Goal: Information Seeking & Learning: Learn about a topic

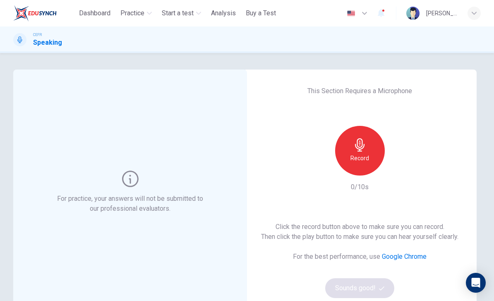
click at [137, 10] on span "Practice" at bounding box center [132, 13] width 24 height 10
click at [136, 9] on span "Practice" at bounding box center [132, 13] width 24 height 10
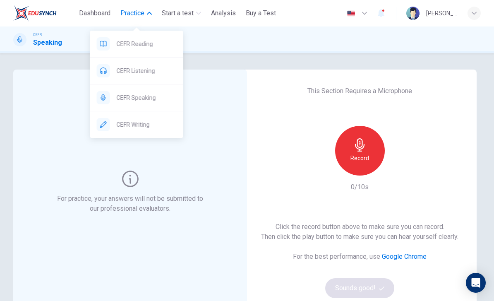
click at [129, 127] on span "CEFR Writing" at bounding box center [147, 125] width 60 height 10
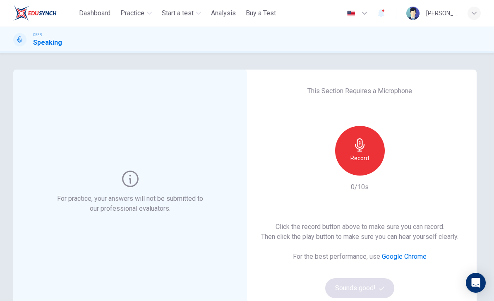
click at [385, 17] on icon "button" at bounding box center [381, 13] width 10 height 10
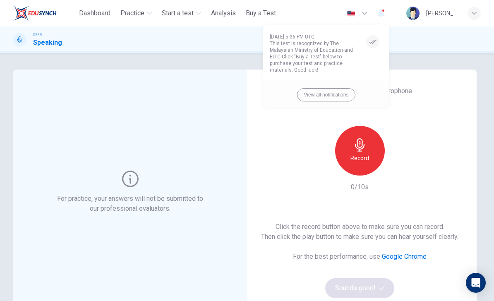
click at [348, 89] on button "View all notifications" at bounding box center [326, 94] width 59 height 13
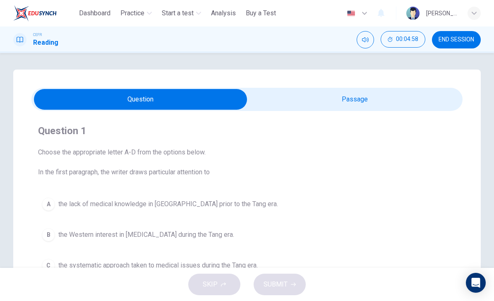
click at [87, 9] on span "Dashboard" at bounding box center [94, 13] width 31 height 10
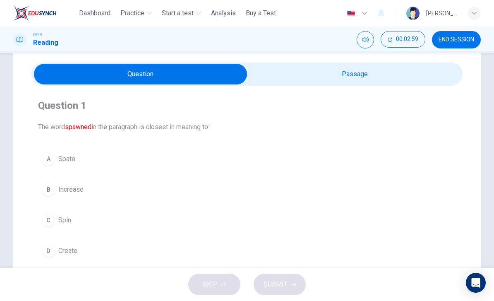
scroll to position [26, 0]
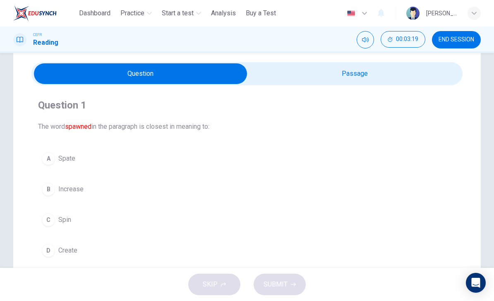
click at [69, 163] on button "A Spate" at bounding box center [247, 158] width 418 height 21
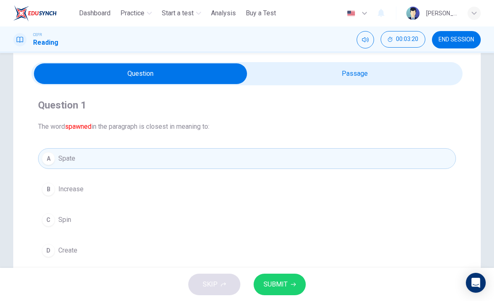
click at [291, 282] on icon "button" at bounding box center [293, 284] width 5 height 5
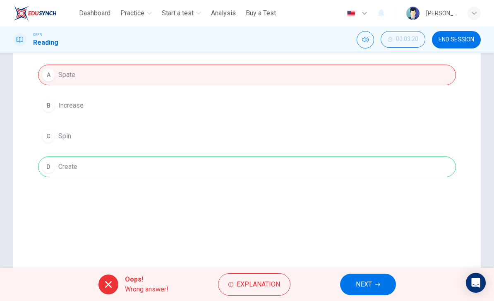
scroll to position [88, 0]
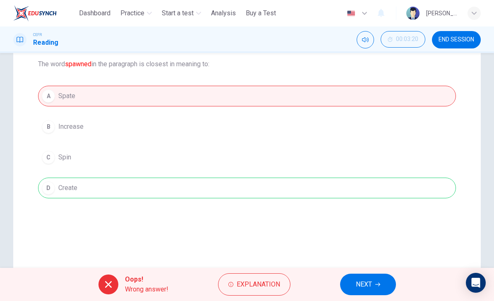
click at [241, 284] on span "Explanation" at bounding box center [258, 284] width 43 height 12
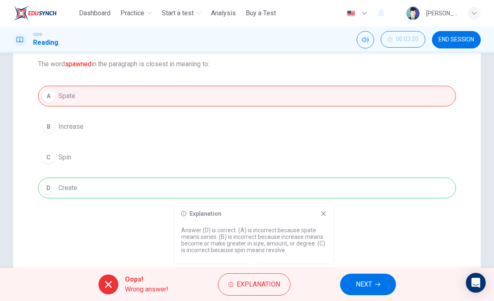
click at [370, 289] on span "NEXT" at bounding box center [364, 284] width 16 height 12
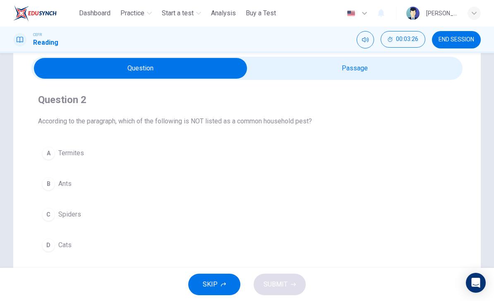
scroll to position [34, 0]
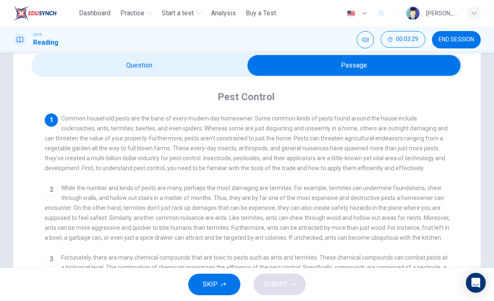
click at [46, 194] on div "2" at bounding box center [51, 189] width 13 height 13
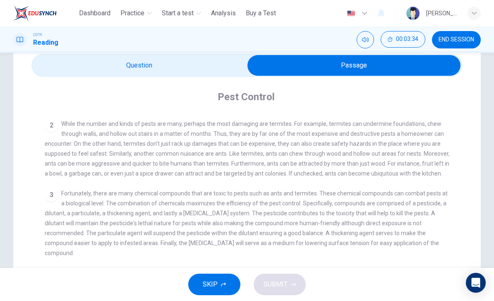
scroll to position [64, 0]
click at [137, 10] on span "Practice" at bounding box center [132, 13] width 24 height 10
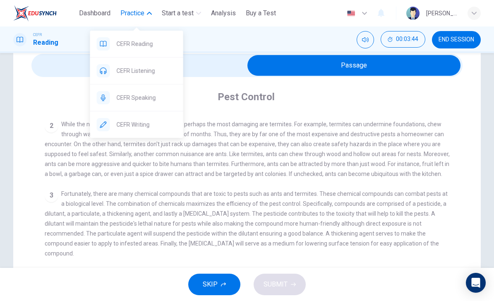
click at [124, 44] on span "CEFR Reading" at bounding box center [147, 44] width 60 height 10
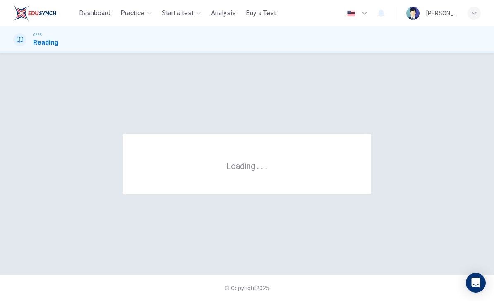
scroll to position [0, 0]
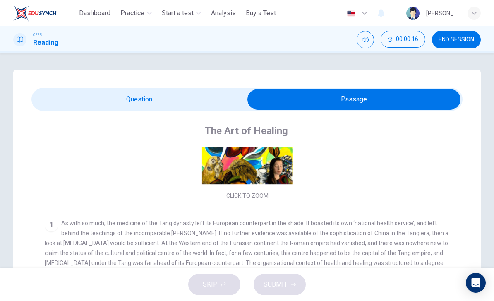
scroll to position [88, 0]
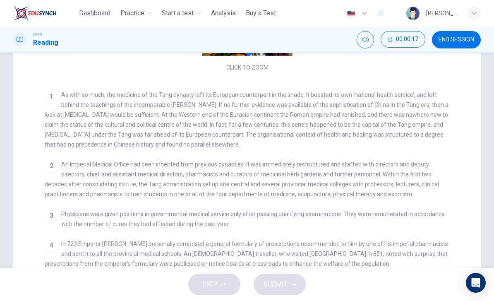
click at [331, 112] on div "1 As with so much, the medicine of the Tang dynasty left its European counterpa…" at bounding box center [247, 120] width 405 height 60
click at [360, 38] on button "Mute" at bounding box center [365, 39] width 17 height 17
click at [359, 36] on button "Unmute" at bounding box center [365, 39] width 17 height 17
click at [404, 34] on button "00:00:27" at bounding box center [403, 39] width 45 height 17
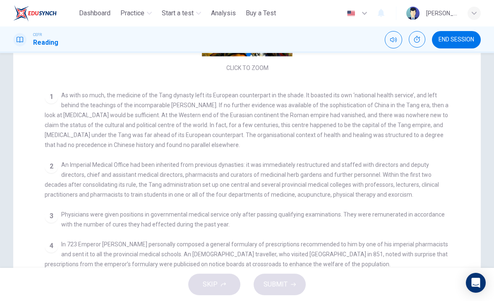
click at [415, 40] on icon "Show" at bounding box center [417, 39] width 7 height 7
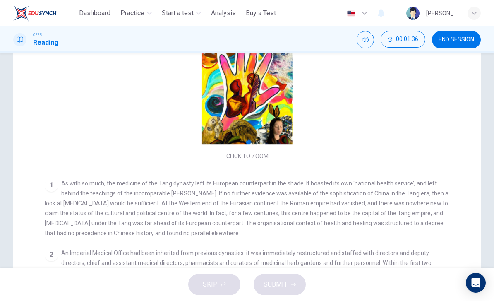
scroll to position [0, 0]
click at [54, 33] on div "CEFR" at bounding box center [45, 35] width 25 height 6
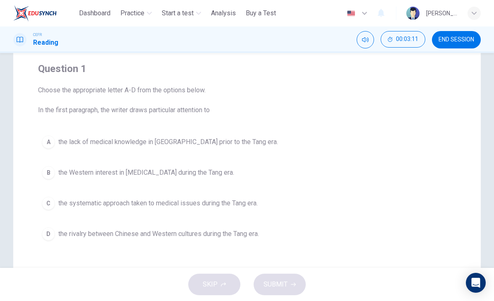
scroll to position [62, 0]
click at [258, 235] on span "the rivalry between Chinese and Western cultures during the Tang era." at bounding box center [158, 234] width 201 height 10
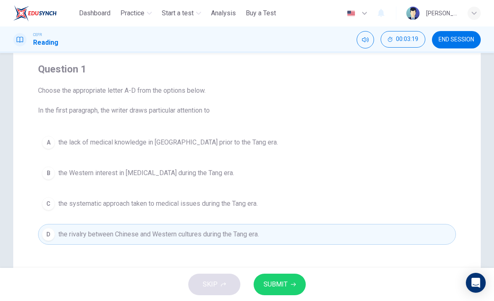
click at [283, 286] on span "SUBMIT" at bounding box center [276, 284] width 24 height 12
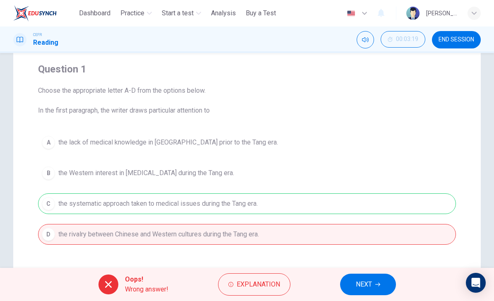
click at [271, 290] on span "Explanation" at bounding box center [258, 284] width 43 height 12
click at [454, 137] on div "A the lack of medical knowledge in [GEOGRAPHIC_DATA] prior to the Tang era. B t…" at bounding box center [247, 188] width 418 height 113
click at [468, 39] on span "END SESSION" at bounding box center [457, 39] width 36 height 7
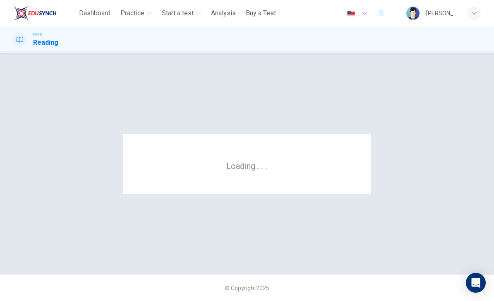
scroll to position [0, 0]
